Goal: Information Seeking & Learning: Learn about a topic

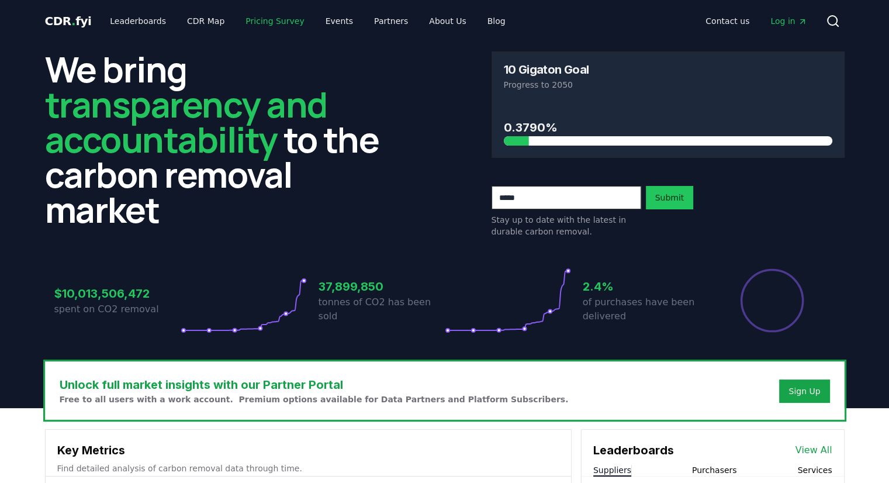
click at [249, 26] on link "Pricing Survey" at bounding box center [274, 21] width 77 height 21
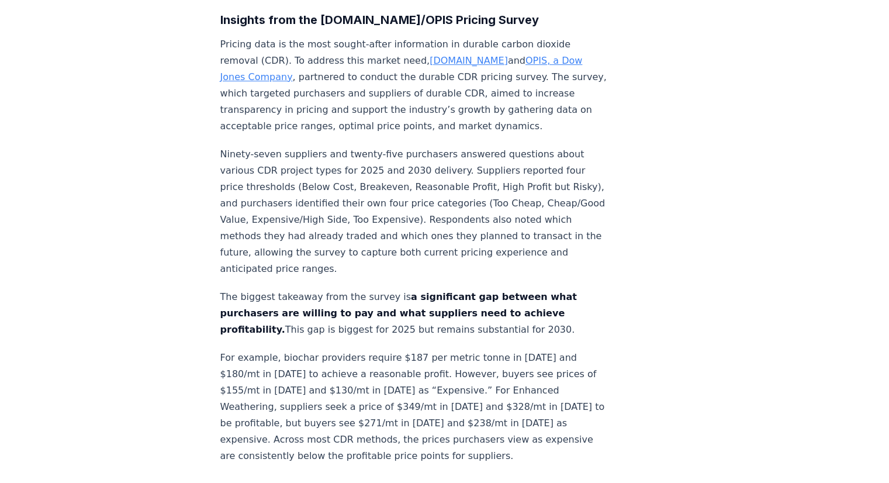
scroll to position [760, 0]
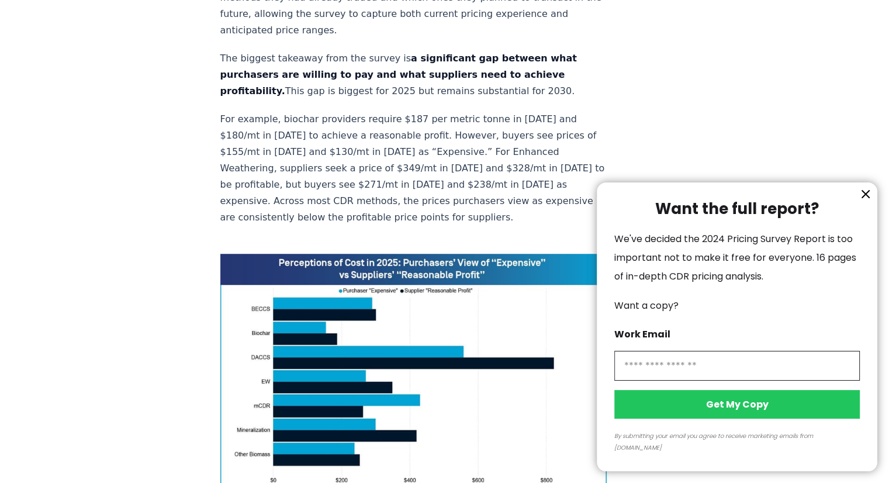
click at [868, 198] on icon "information" at bounding box center [865, 194] width 7 height 7
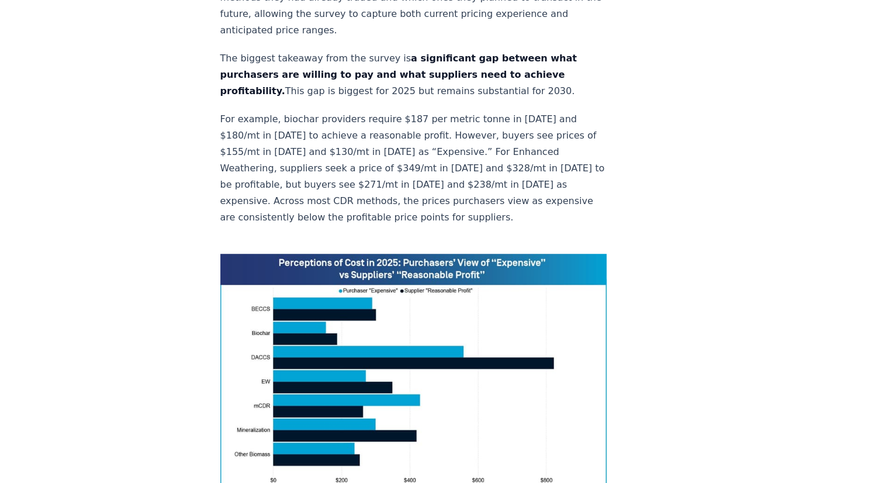
click at [475, 254] on img at bounding box center [413, 375] width 387 height 243
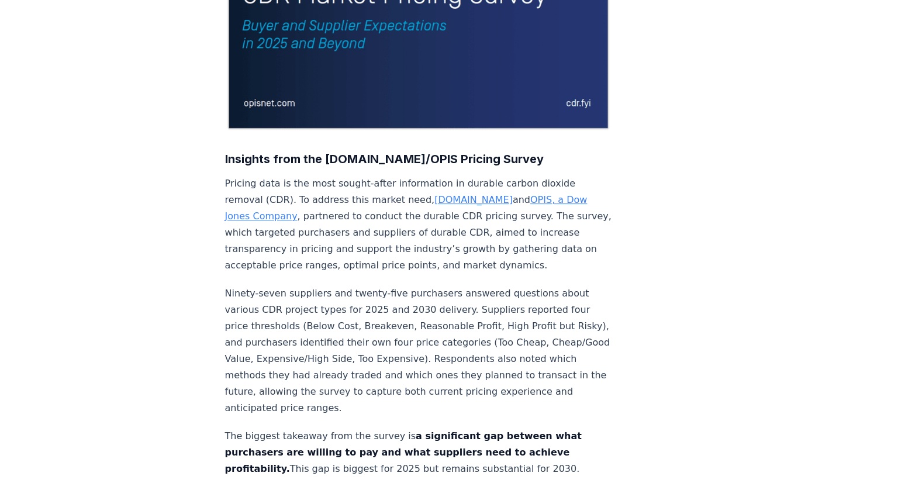
scroll to position [0, 0]
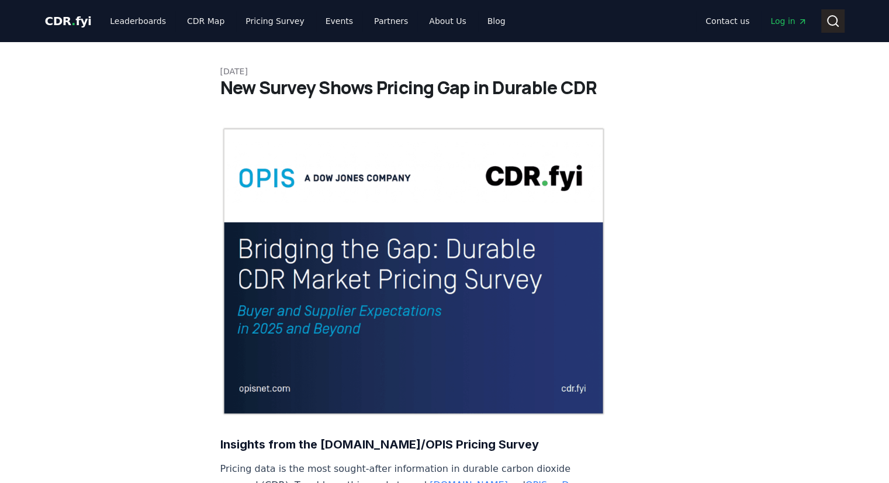
click at [828, 22] on icon at bounding box center [833, 21] width 14 height 14
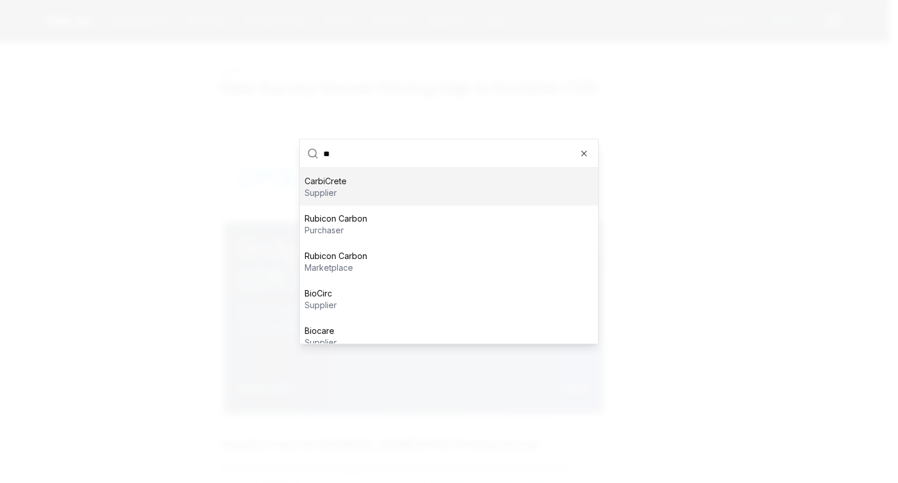
type input "*"
type input "*******"
click at [379, 152] on input "*******" at bounding box center [457, 154] width 268 height 28
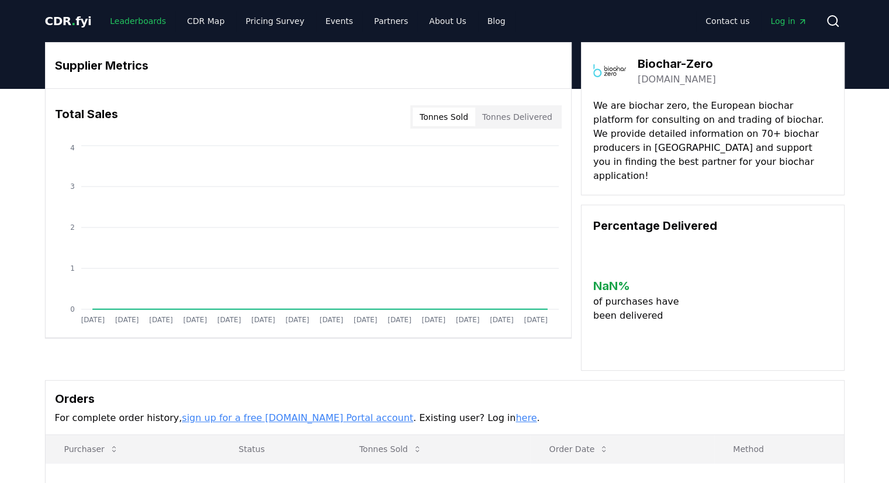
click at [133, 22] on link "Leaderboards" at bounding box center [138, 21] width 75 height 21
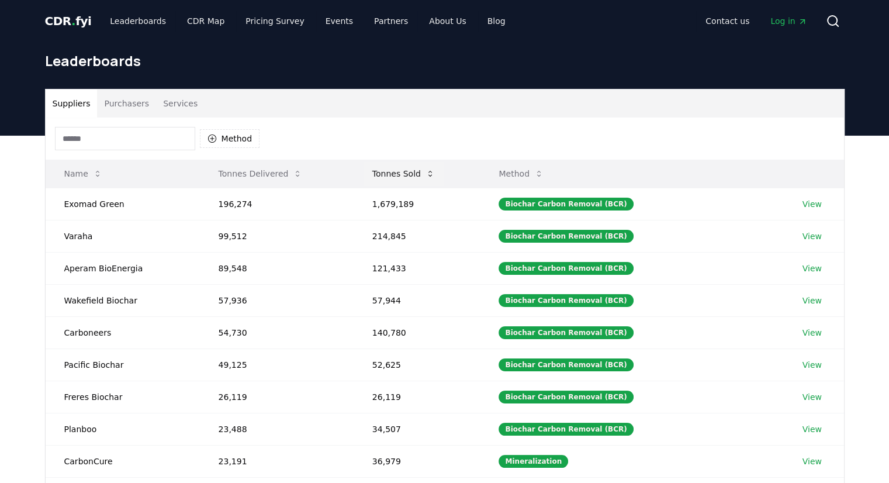
click at [527, 167] on button "Method" at bounding box center [521, 173] width 64 height 23
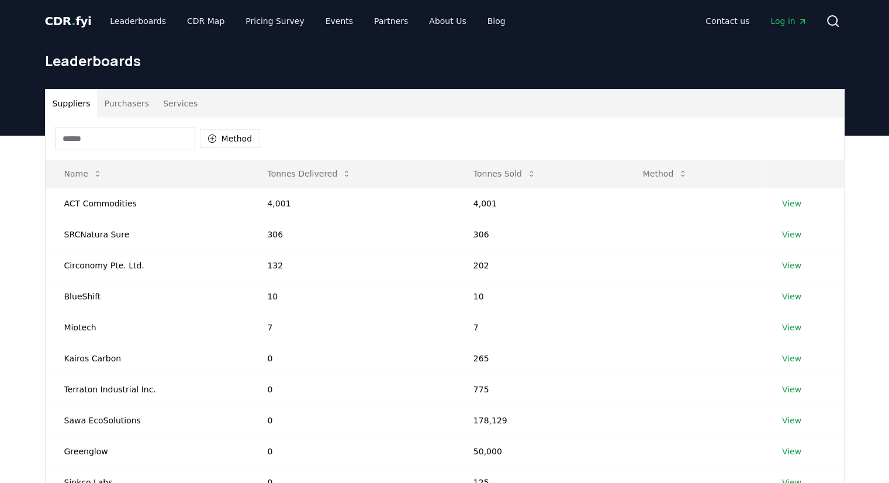
click at [87, 101] on button "Suppliers" at bounding box center [72, 103] width 52 height 28
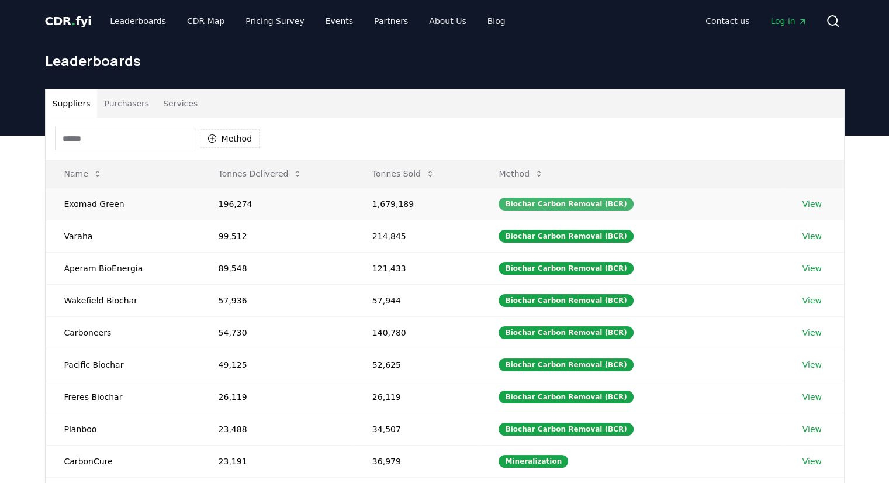
click at [601, 203] on div "Biochar Carbon Removal (BCR)" at bounding box center [566, 204] width 134 height 13
click at [599, 205] on div "Biochar Carbon Removal (BCR)" at bounding box center [566, 204] width 134 height 13
click at [224, 138] on button "Method" at bounding box center [230, 138] width 60 height 19
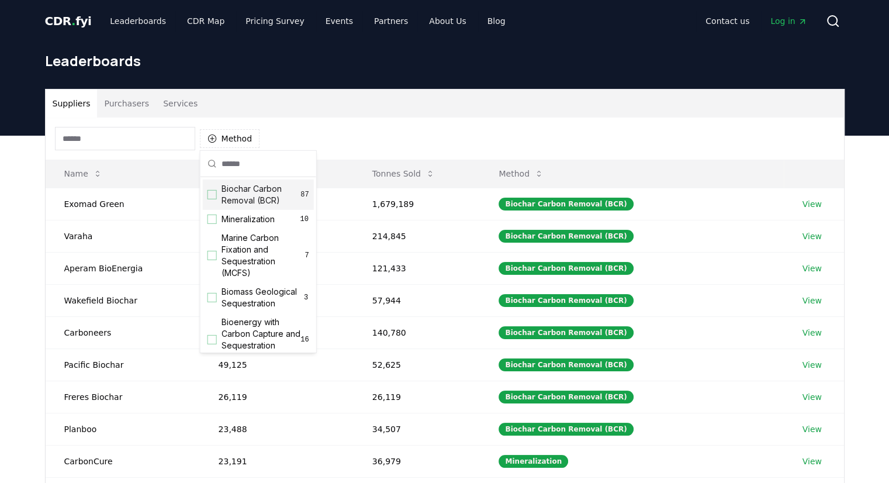
click at [210, 194] on div "Suggestions" at bounding box center [212, 194] width 9 height 9
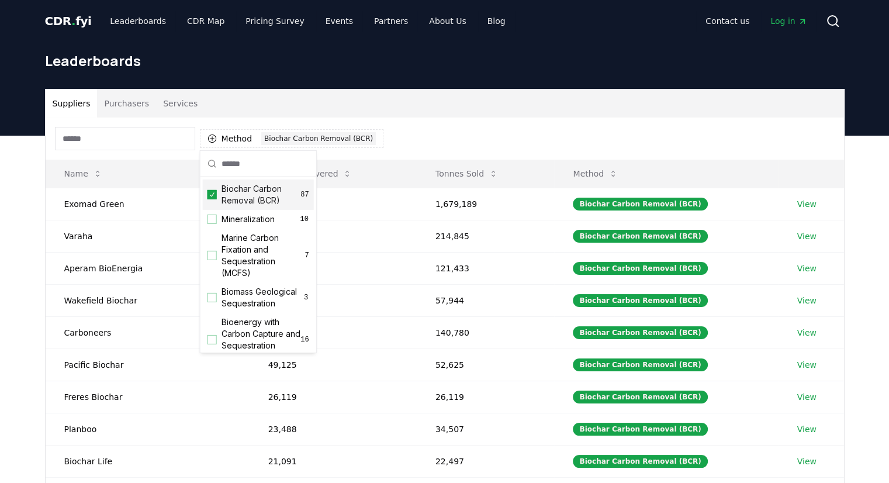
click at [419, 116] on div "Suppliers Purchasers Services" at bounding box center [445, 103] width 799 height 28
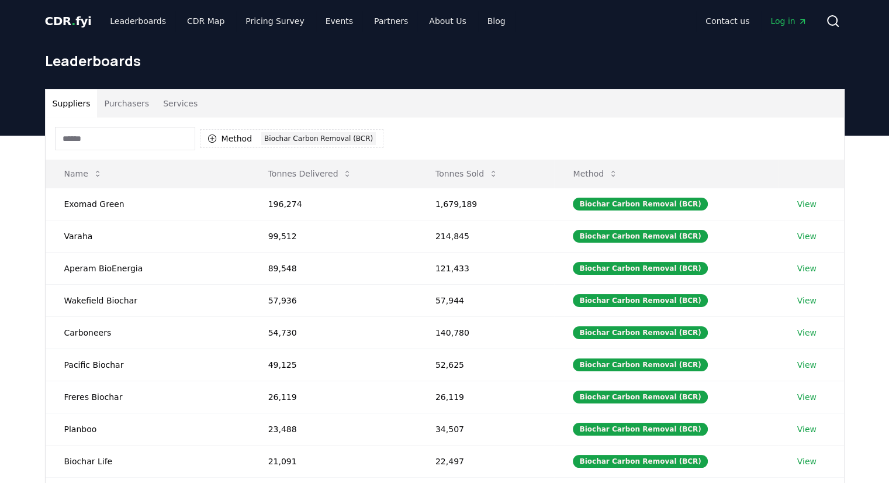
click at [155, 140] on input at bounding box center [125, 138] width 140 height 23
click at [714, 132] on div "Method 1 Biochar Carbon Removal (BCR)" at bounding box center [445, 139] width 799 height 42
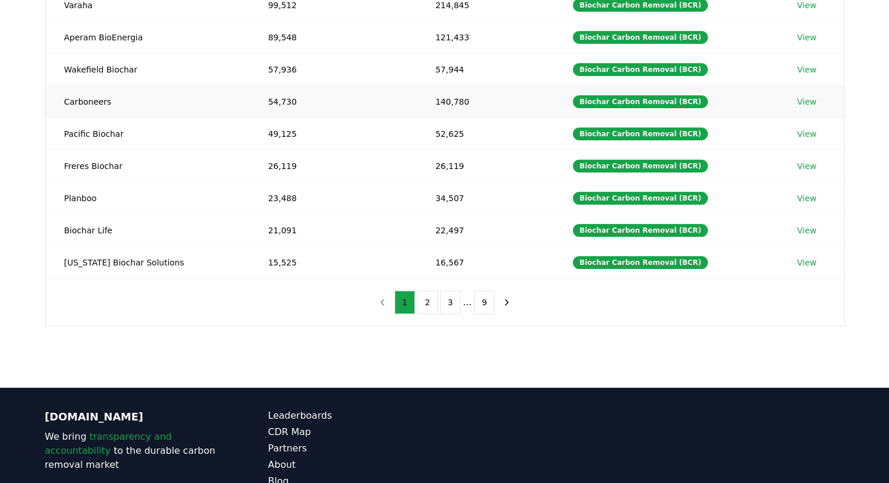
scroll to position [234, 0]
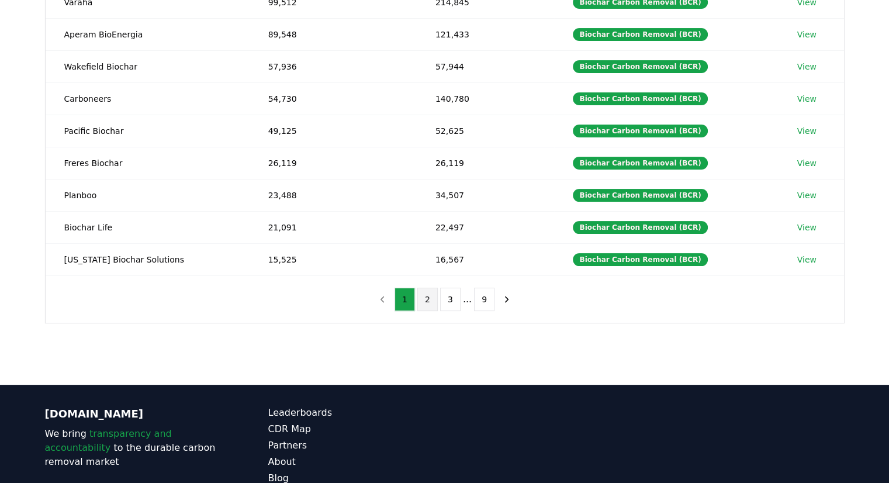
click at [431, 294] on button "2" at bounding box center [427, 299] width 20 height 23
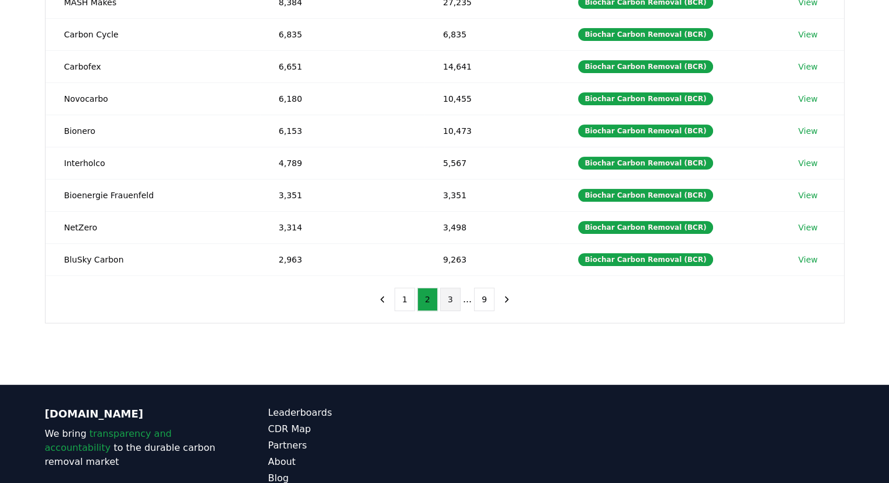
click at [446, 299] on button "3" at bounding box center [450, 299] width 20 height 23
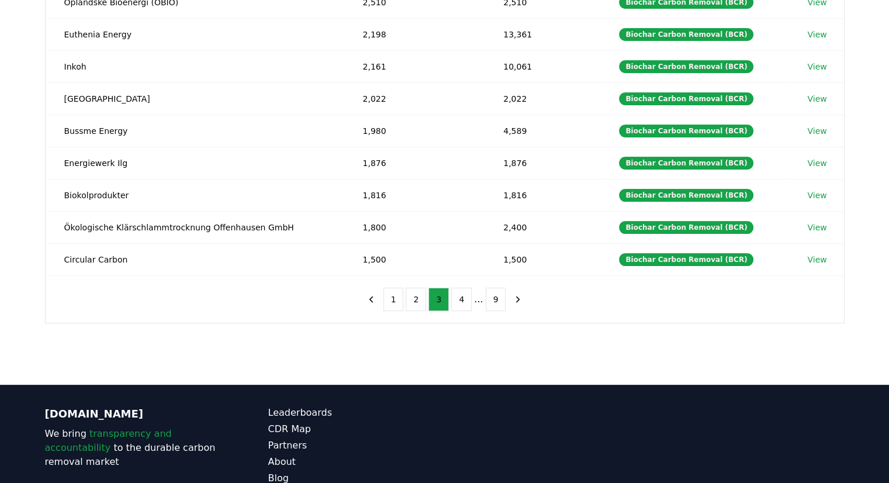
click at [475, 295] on li "..." at bounding box center [478, 299] width 9 height 14
click at [472, 298] on ul "1 2 3 4 ... 9" at bounding box center [444, 299] width 123 height 23
click at [474, 300] on li "..." at bounding box center [478, 299] width 9 height 14
click at [494, 298] on button "9" at bounding box center [496, 299] width 20 height 23
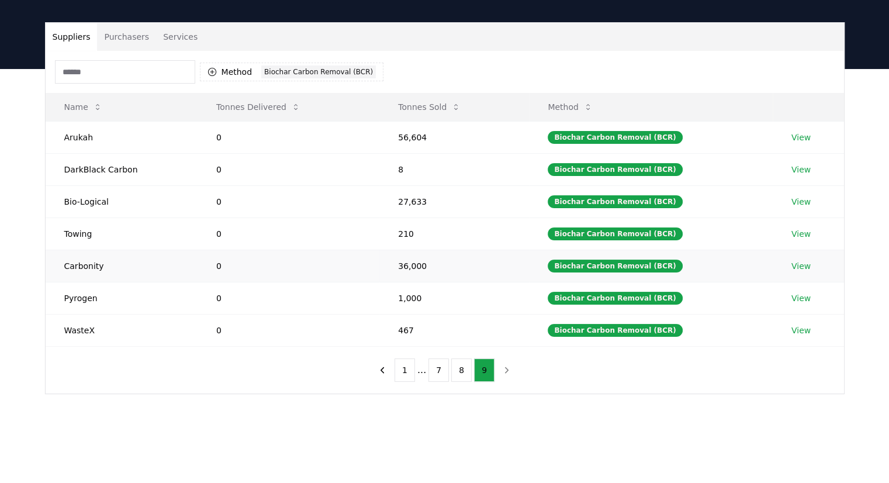
scroll to position [0, 0]
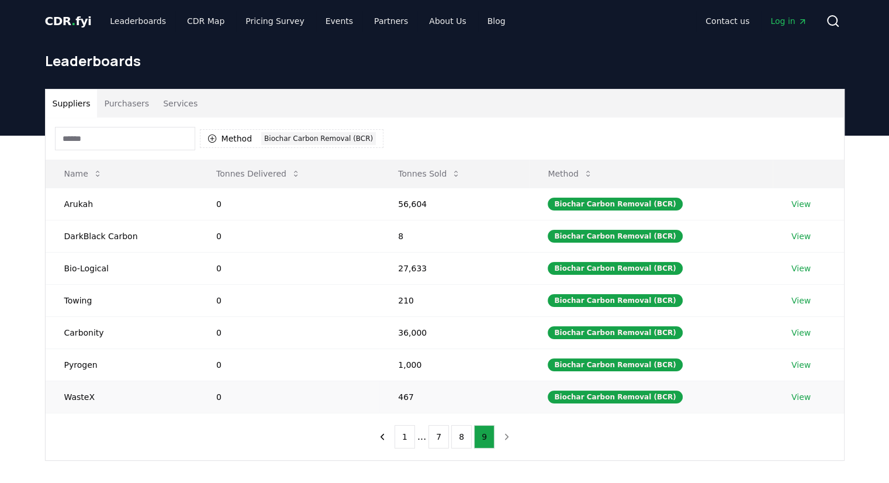
click at [804, 396] on link "View" at bounding box center [801, 397] width 19 height 12
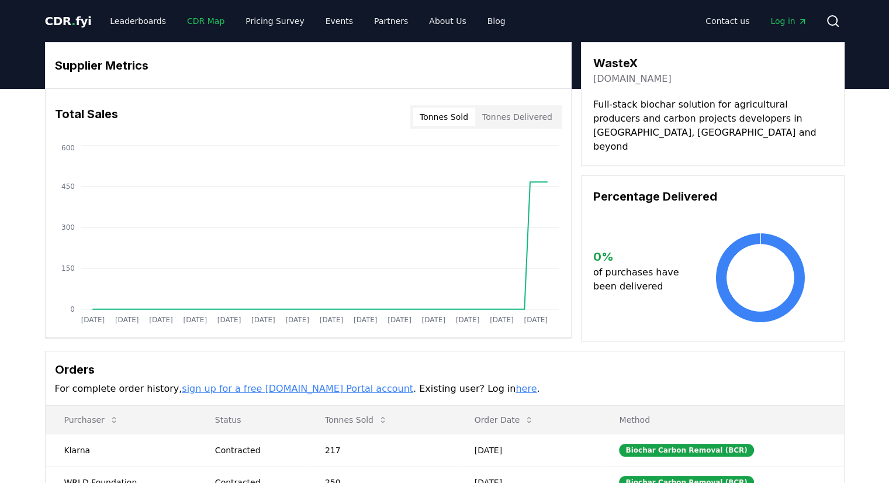
click at [205, 21] on link "CDR Map" at bounding box center [206, 21] width 56 height 21
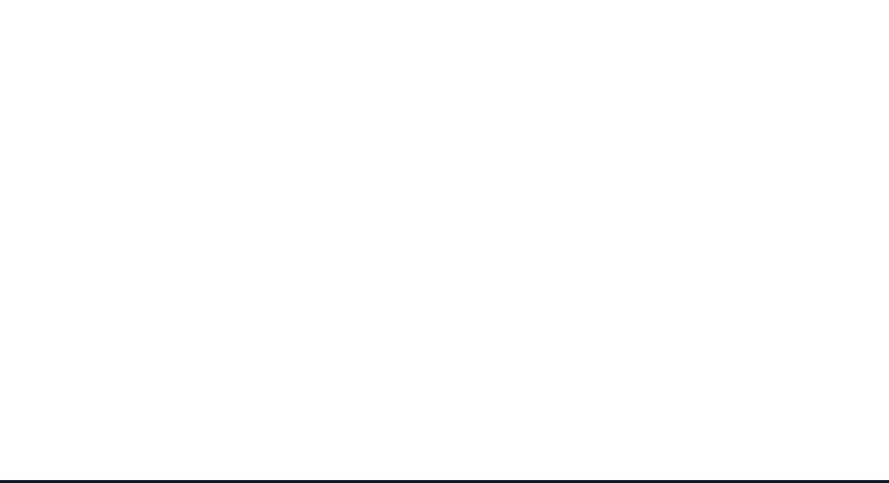
scroll to position [189, 0]
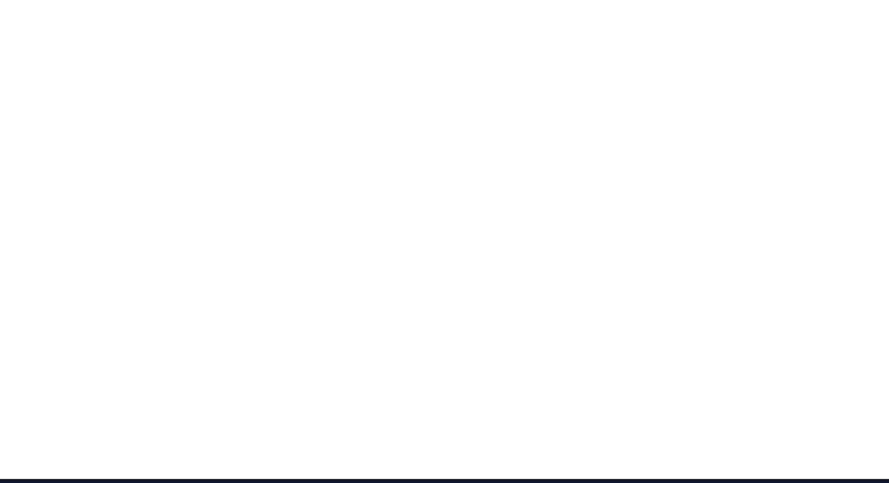
click at [568, 450] on div at bounding box center [444, 237] width 889 height 483
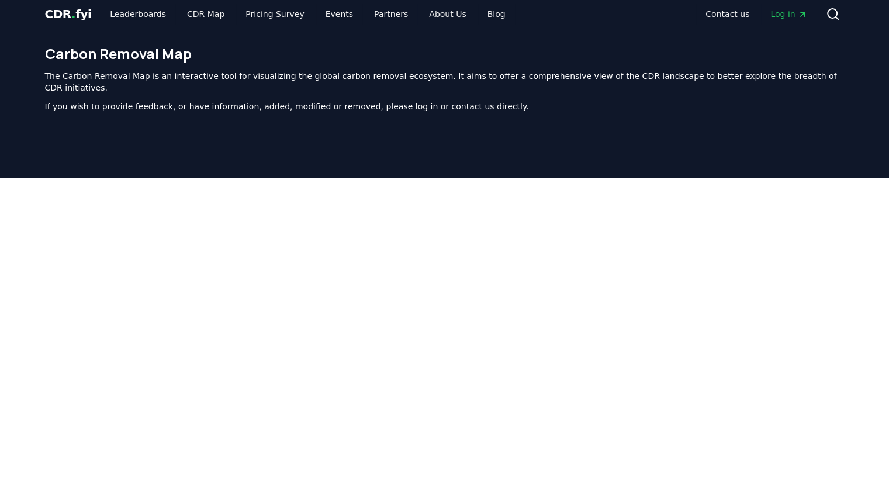
scroll to position [0, 0]
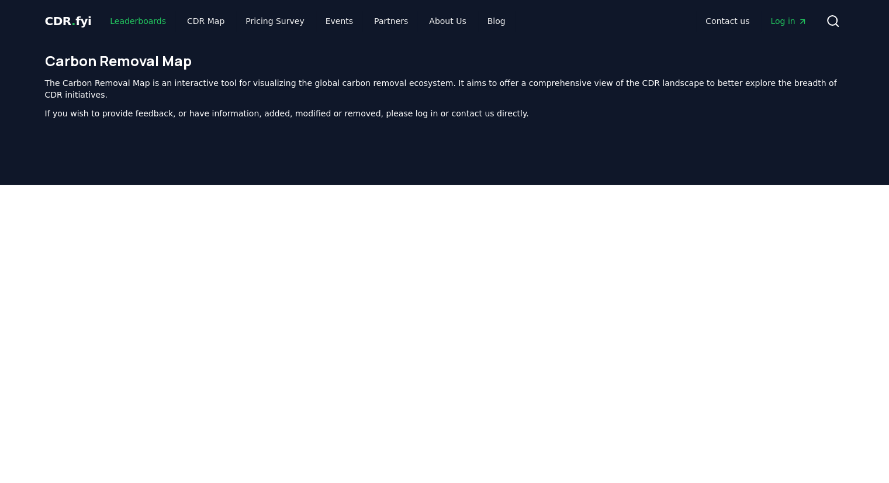
click at [150, 22] on link "Leaderboards" at bounding box center [138, 21] width 75 height 21
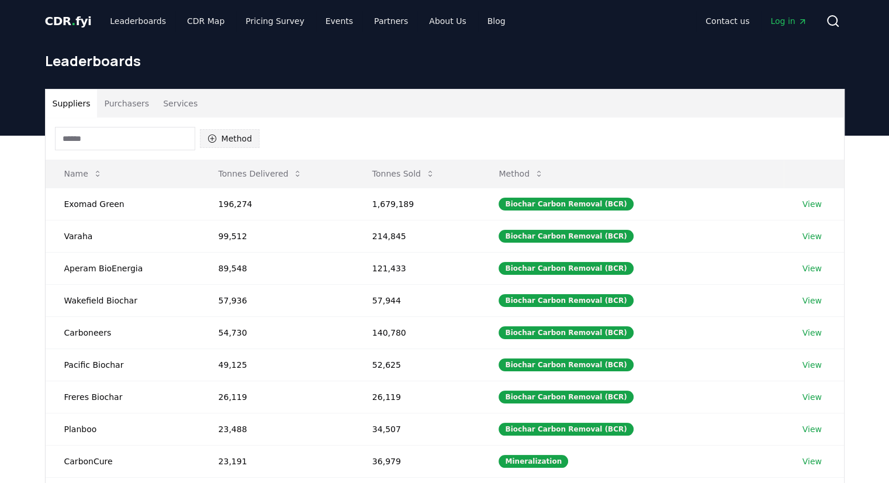
click at [218, 134] on button "Method" at bounding box center [230, 138] width 60 height 19
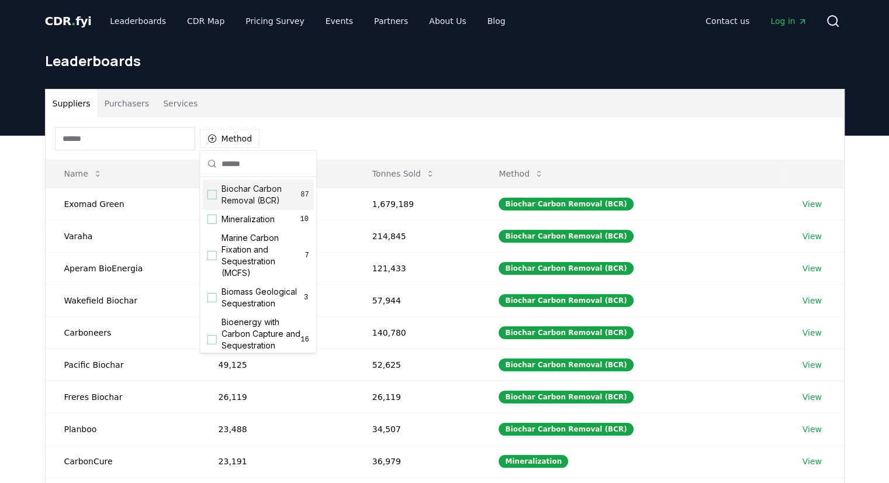
click at [253, 188] on span "Biochar Carbon Removal (BCR)" at bounding box center [262, 194] width 80 height 23
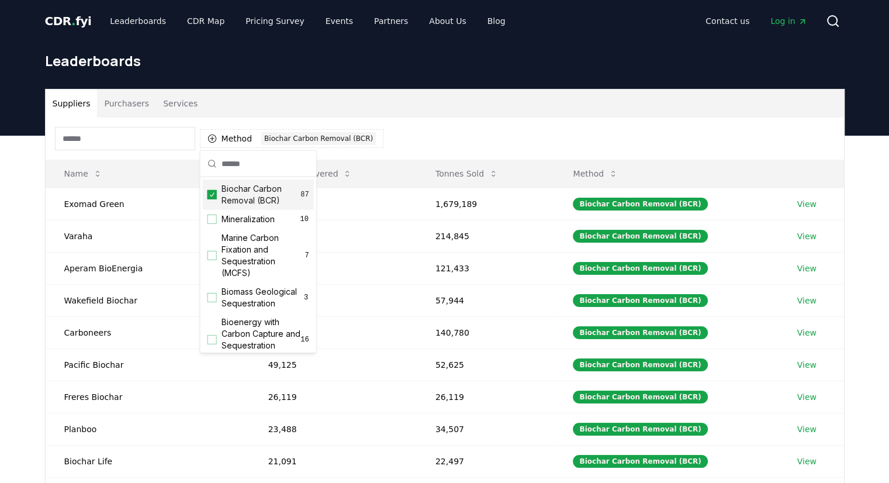
click at [610, 116] on div "Suppliers Purchasers Services" at bounding box center [445, 103] width 799 height 28
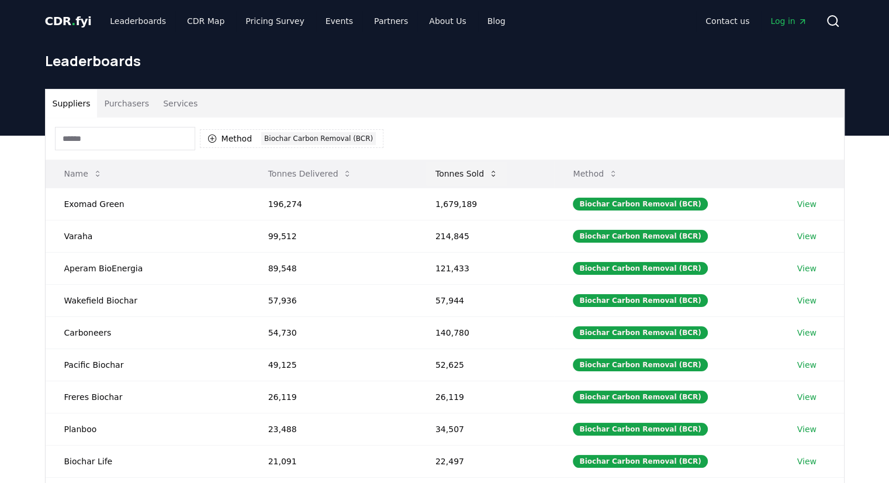
click at [459, 172] on button "Tonnes Sold" at bounding box center [466, 173] width 81 height 23
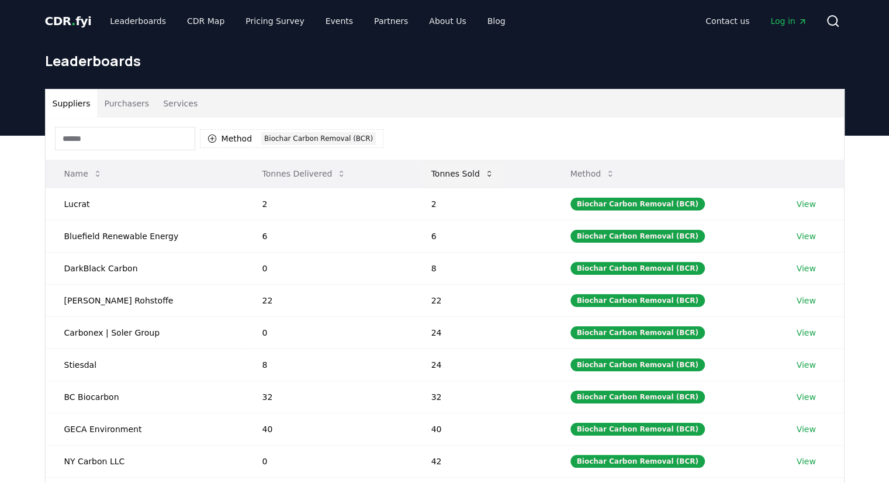
click at [469, 171] on button "Tonnes Sold" at bounding box center [462, 173] width 81 height 23
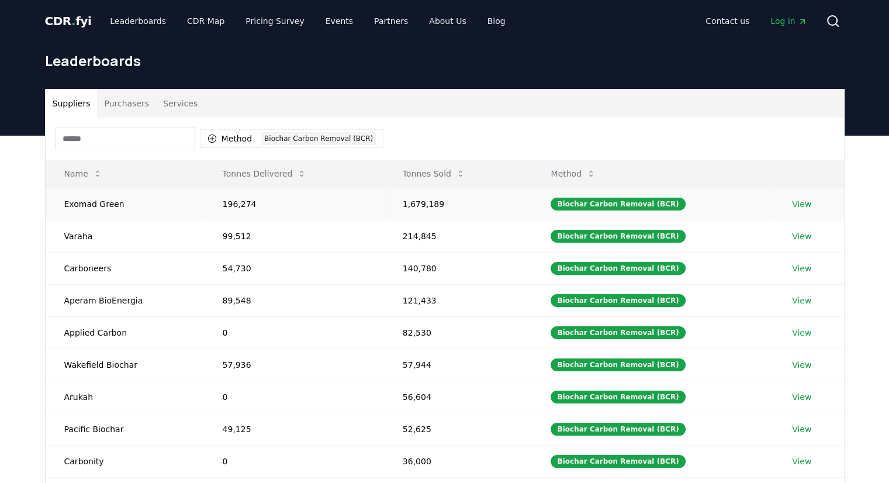
click at [792, 205] on link "View" at bounding box center [801, 204] width 19 height 12
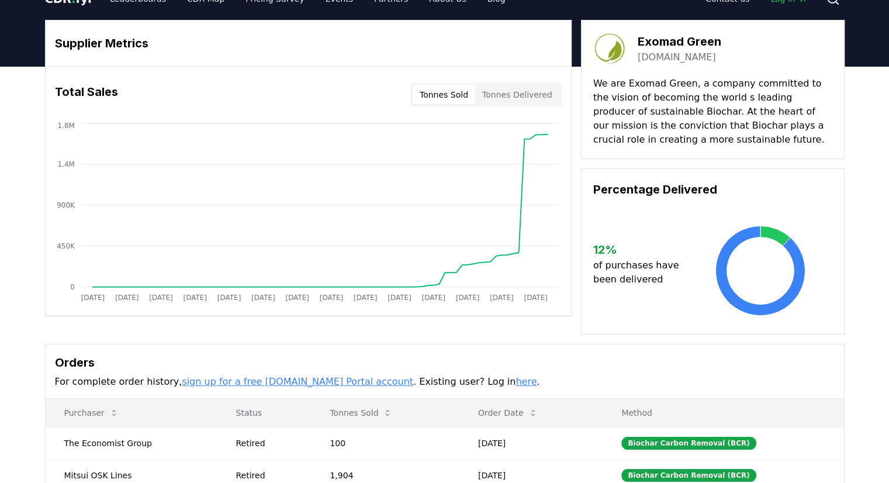
scroll to position [9, 0]
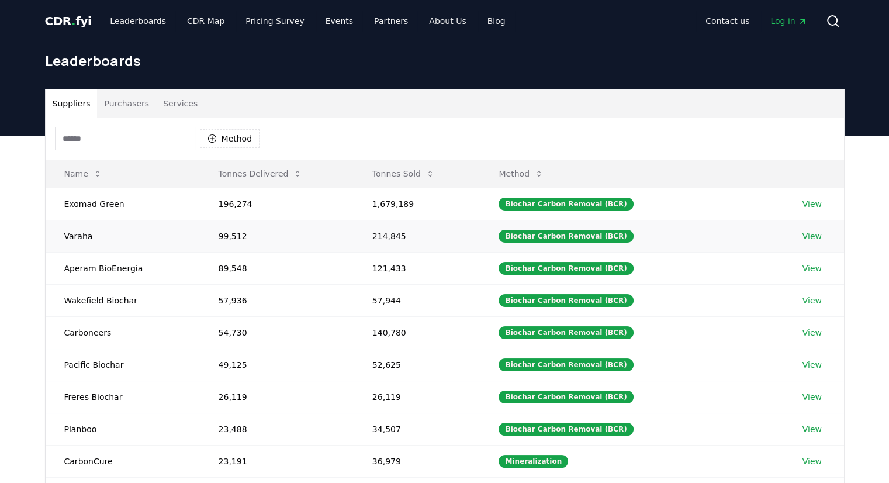
click at [813, 234] on link "View" at bounding box center [812, 236] width 19 height 12
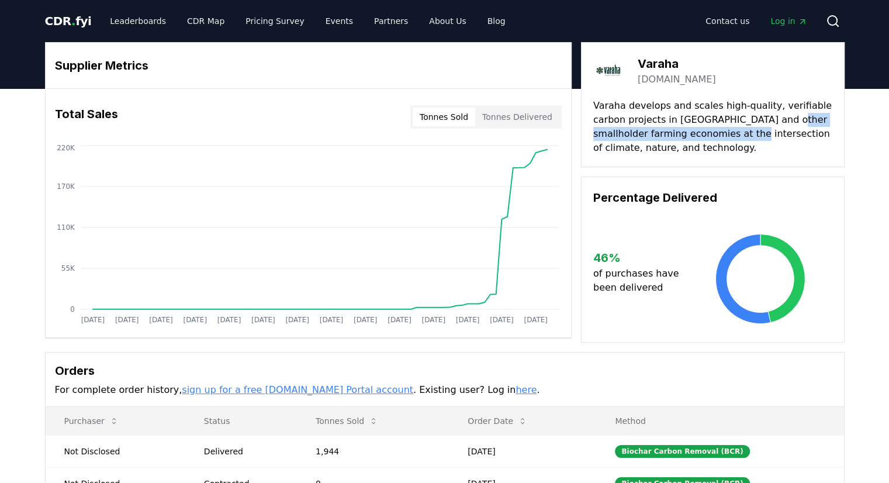
drag, startPoint x: 771, startPoint y: 126, endPoint x: 710, endPoint y: 138, distance: 61.9
click at [711, 137] on p "Varaha develops and scales high-quality, verifiable carbon projects in India an…" at bounding box center [712, 127] width 239 height 56
click at [662, 151] on p "Varaha develops and scales high-quality, verifiable carbon projects in India an…" at bounding box center [712, 127] width 239 height 56
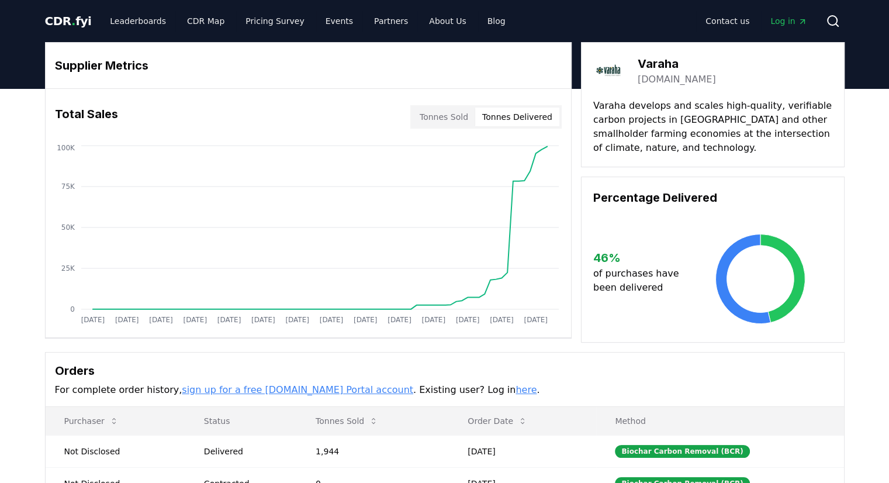
click at [505, 121] on button "Tonnes Delivered" at bounding box center [517, 117] width 84 height 19
click at [469, 119] on button "Tonnes Sold" at bounding box center [444, 117] width 63 height 19
click at [493, 120] on button "Tonnes Delivered" at bounding box center [517, 117] width 84 height 19
click at [474, 122] on button "Tonnes Sold" at bounding box center [444, 117] width 63 height 19
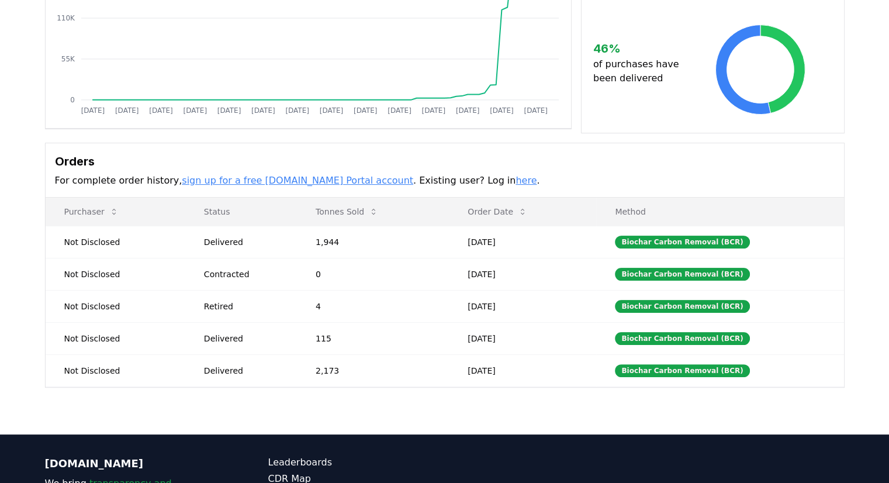
scroll to position [234, 0]
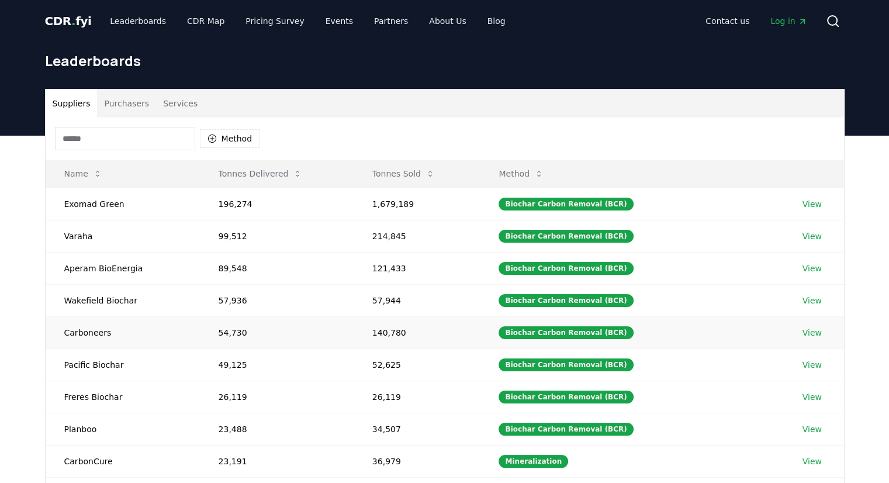
click at [808, 330] on link "View" at bounding box center [812, 333] width 19 height 12
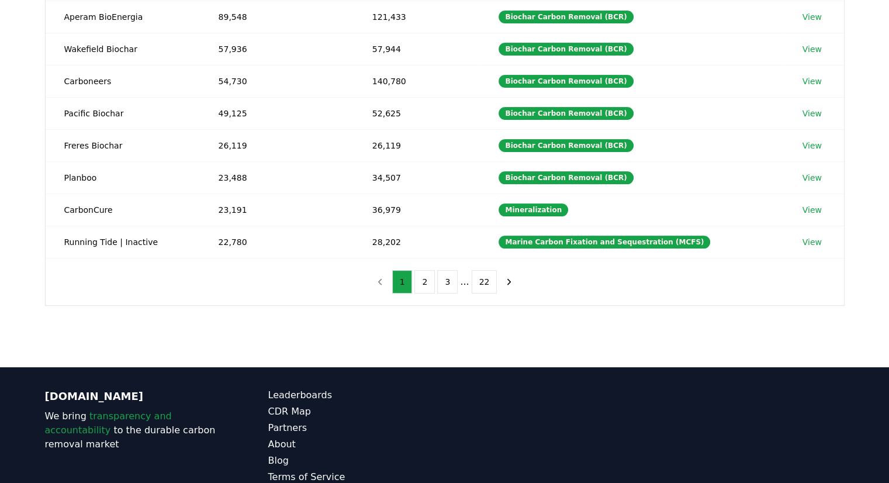
scroll to position [234, 0]
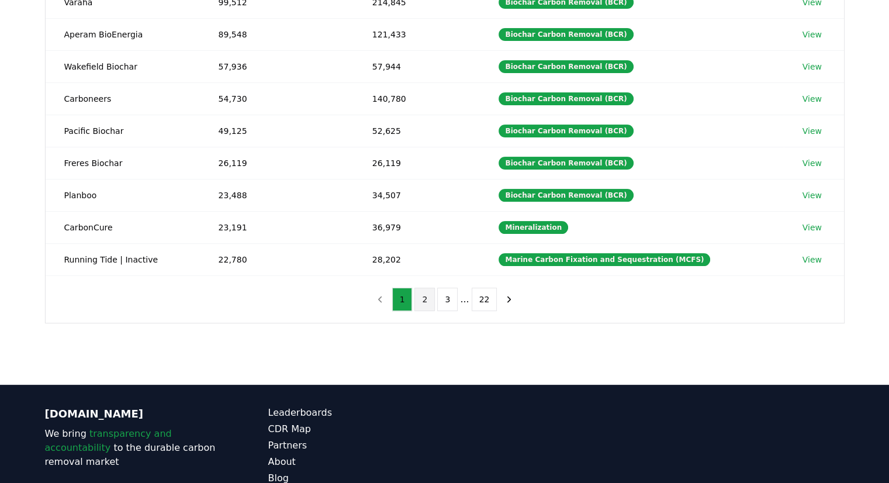
click at [430, 303] on button "2" at bounding box center [424, 299] width 20 height 23
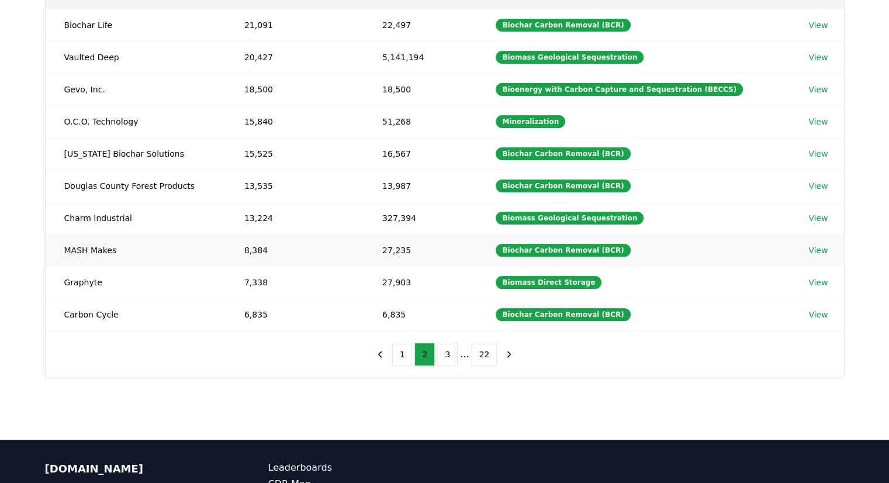
scroll to position [117, 0]
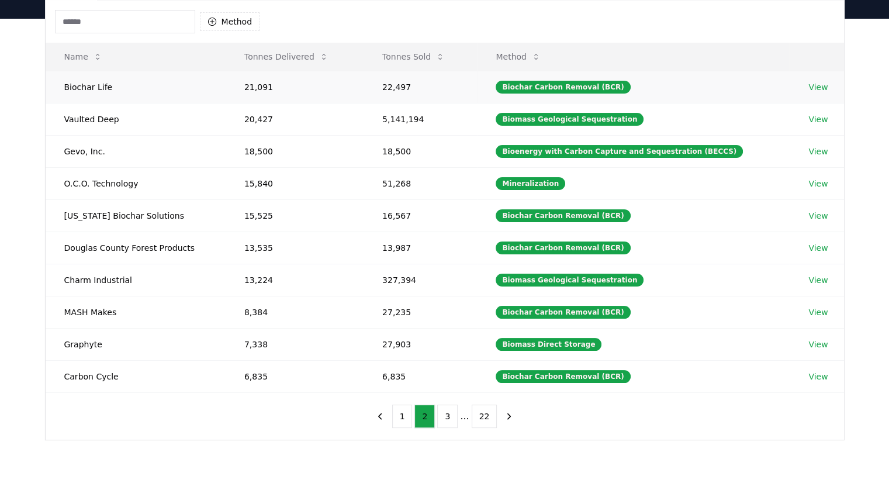
click at [809, 88] on link "View" at bounding box center [818, 87] width 19 height 12
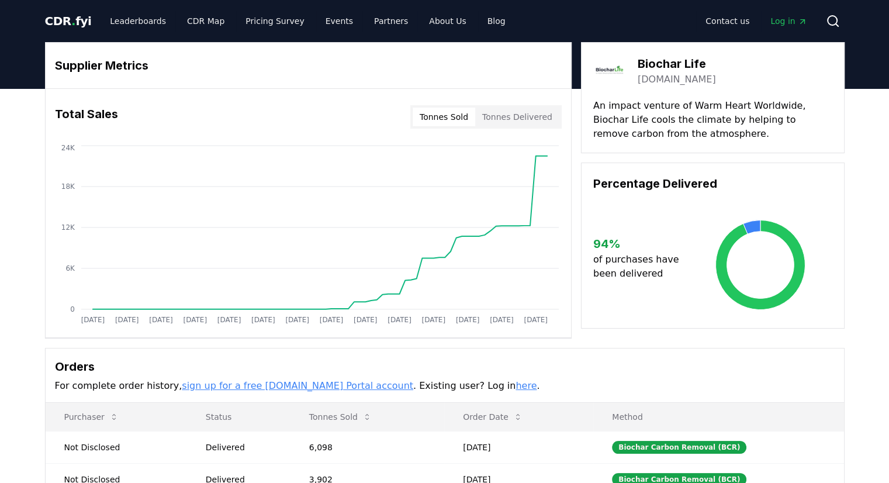
click at [540, 125] on button "Tonnes Delivered" at bounding box center [517, 117] width 84 height 19
click at [431, 119] on button "Tonnes Sold" at bounding box center [444, 117] width 63 height 19
click at [371, 19] on link "Partners" at bounding box center [391, 21] width 53 height 21
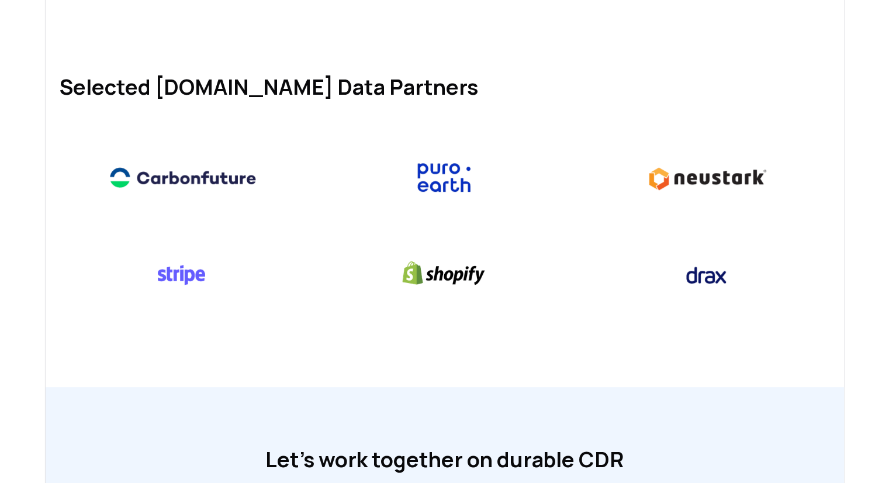
scroll to position [870, 0]
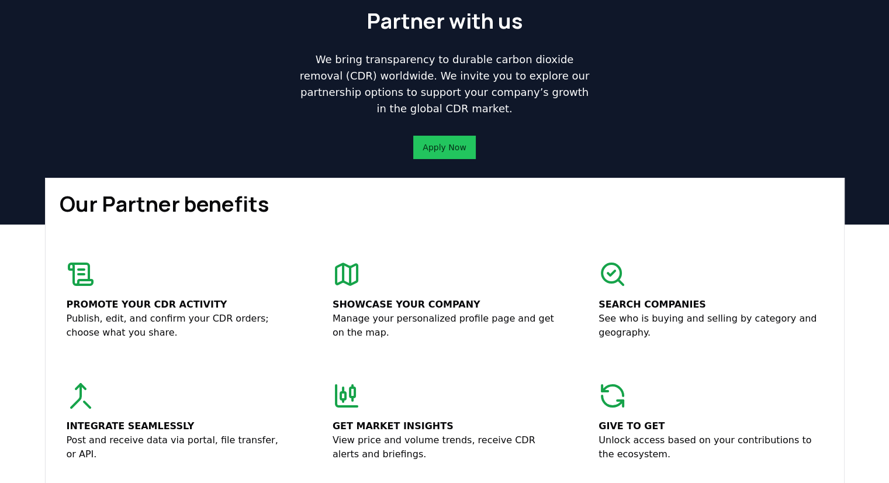
scroll to position [0, 0]
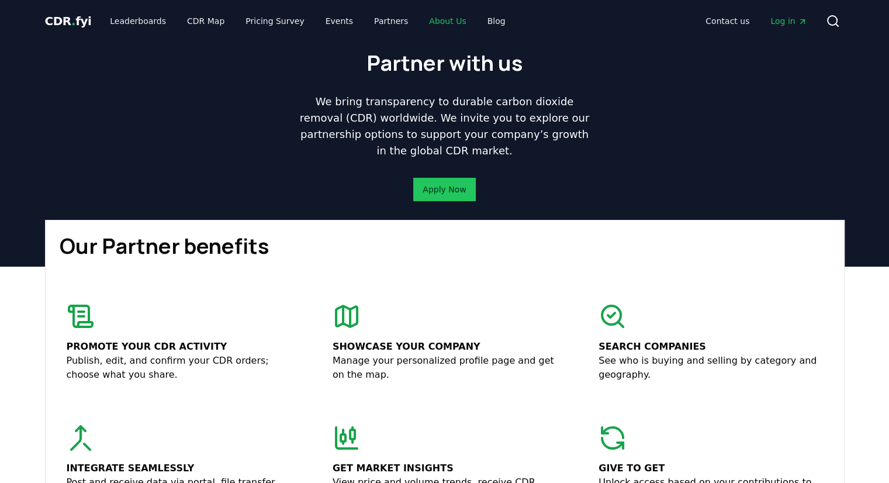
click at [434, 20] on link "About Us" at bounding box center [448, 21] width 56 height 21
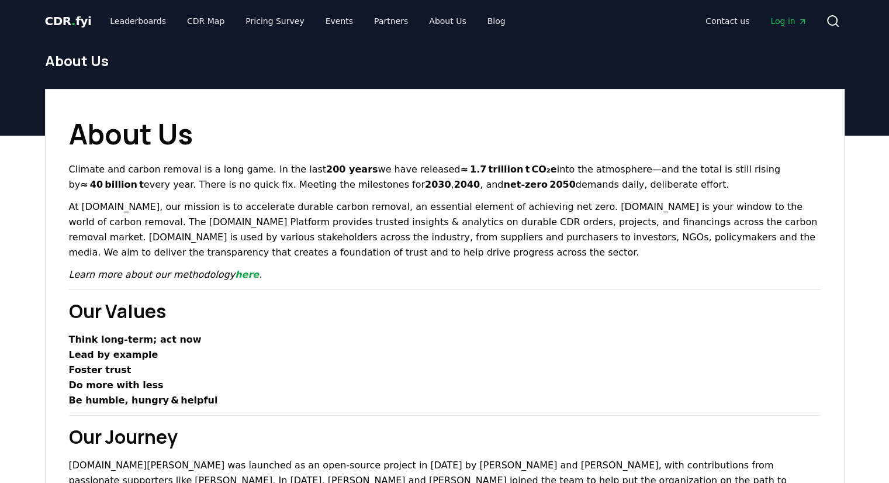
click at [67, 25] on span "CDR . fyi" at bounding box center [68, 21] width 47 height 14
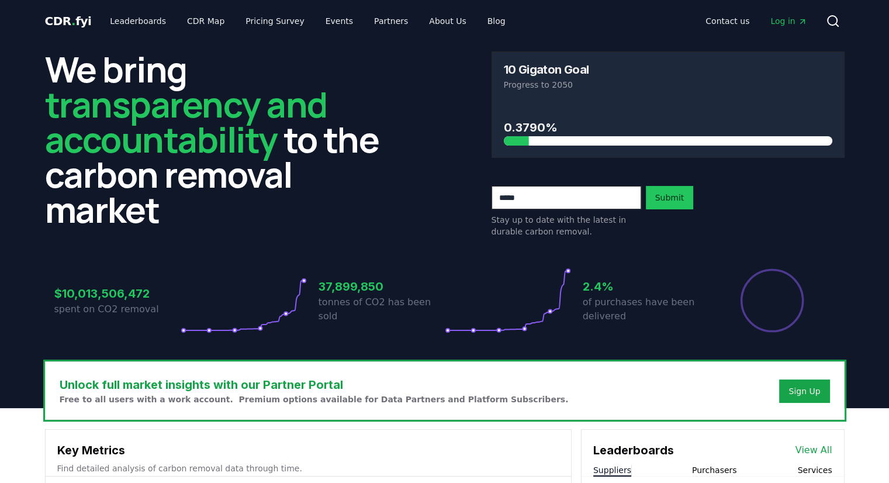
drag, startPoint x: 563, startPoint y: 138, endPoint x: 576, endPoint y: 130, distance: 15.2
click at [576, 129] on div "0.3790%" at bounding box center [668, 132] width 329 height 27
click at [380, 178] on h2 "We bring transparency and accountability to the carbon removal market" at bounding box center [221, 138] width 353 height 175
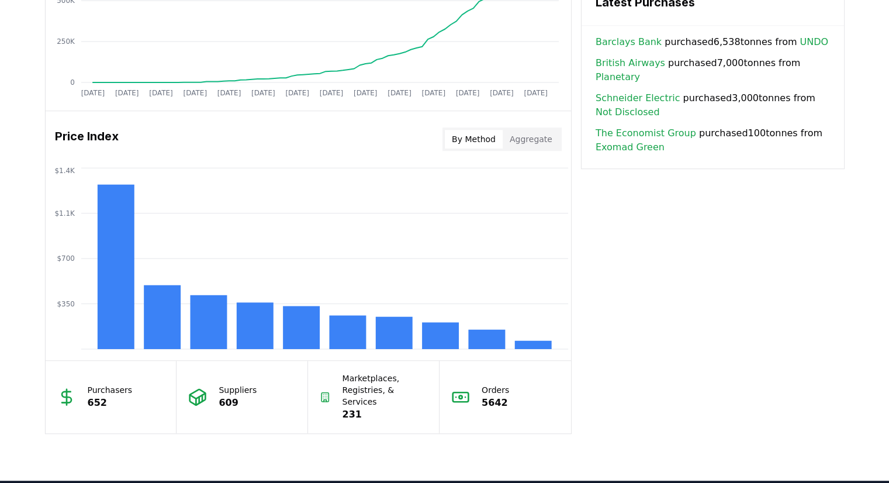
scroll to position [877, 0]
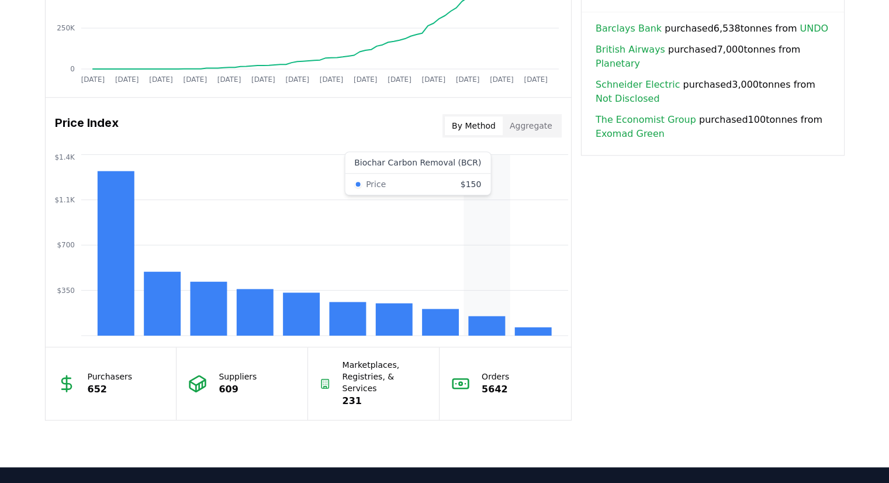
click at [503, 320] on rect at bounding box center [486, 325] width 37 height 19
click at [482, 312] on icon "$350 $700 $1.1K $1.4K" at bounding box center [309, 244] width 526 height 187
click at [535, 317] on icon "$350 $700 $1.1K $1.4K" at bounding box center [309, 244] width 526 height 187
click at [520, 128] on button "Aggregate" at bounding box center [531, 125] width 57 height 19
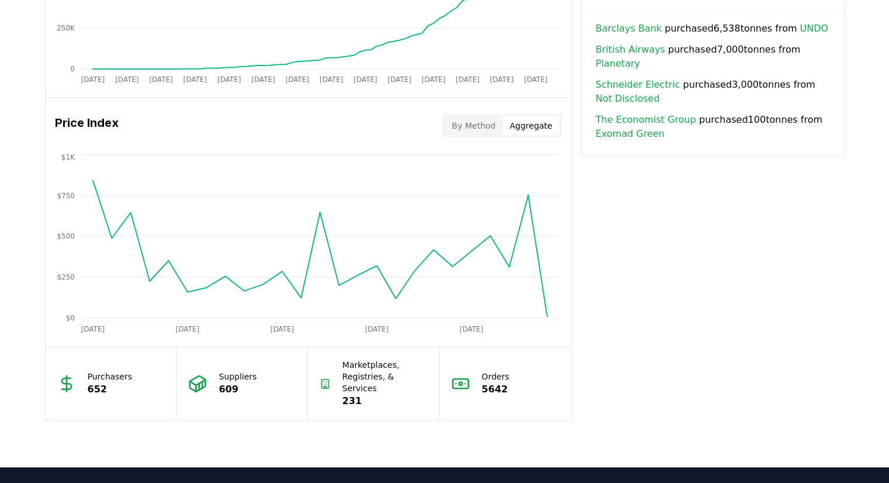
click at [480, 127] on button "By Method" at bounding box center [474, 125] width 58 height 19
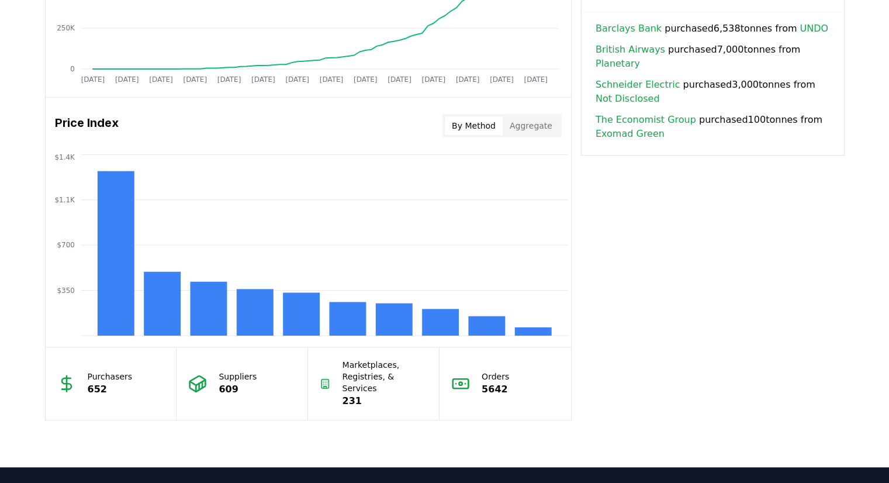
click at [484, 375] on p "Orders" at bounding box center [495, 377] width 27 height 12
click at [364, 378] on p "Marketplaces, Registries, & Services" at bounding box center [385, 376] width 85 height 35
click at [334, 395] on div "Marketplaces, Registries, & Services 231" at bounding box center [374, 383] width 132 height 72
click at [241, 371] on p "Suppliers" at bounding box center [238, 377] width 38 height 12
click at [241, 372] on p "Suppliers" at bounding box center [238, 377] width 38 height 12
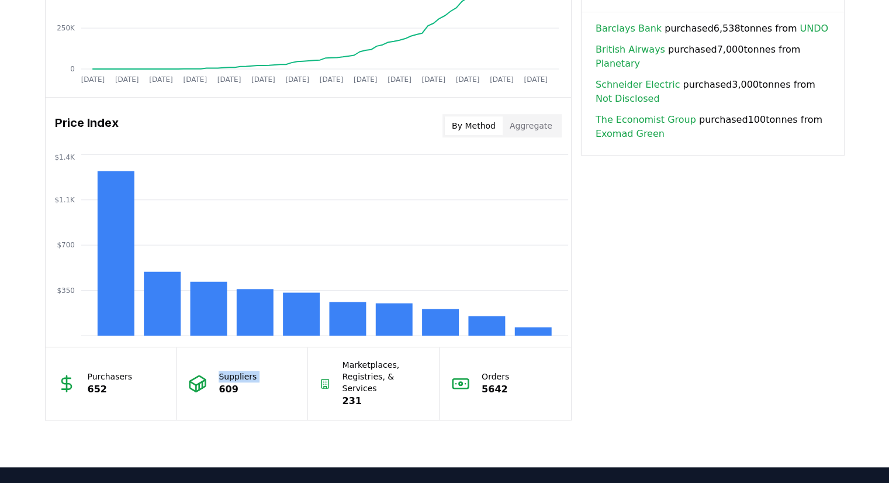
click at [241, 372] on p "Suppliers" at bounding box center [238, 377] width 38 height 12
click at [239, 385] on p "609" at bounding box center [238, 389] width 38 height 14
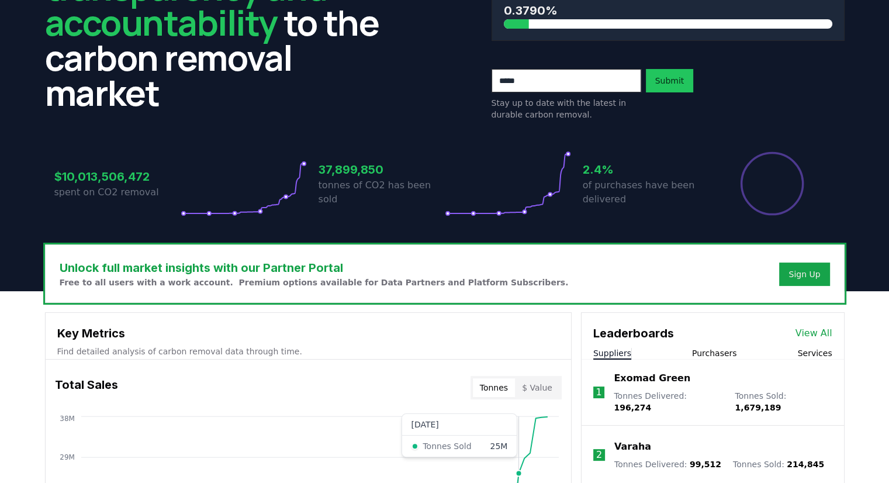
scroll to position [0, 0]
